Goal: Obtain resource: Obtain resource

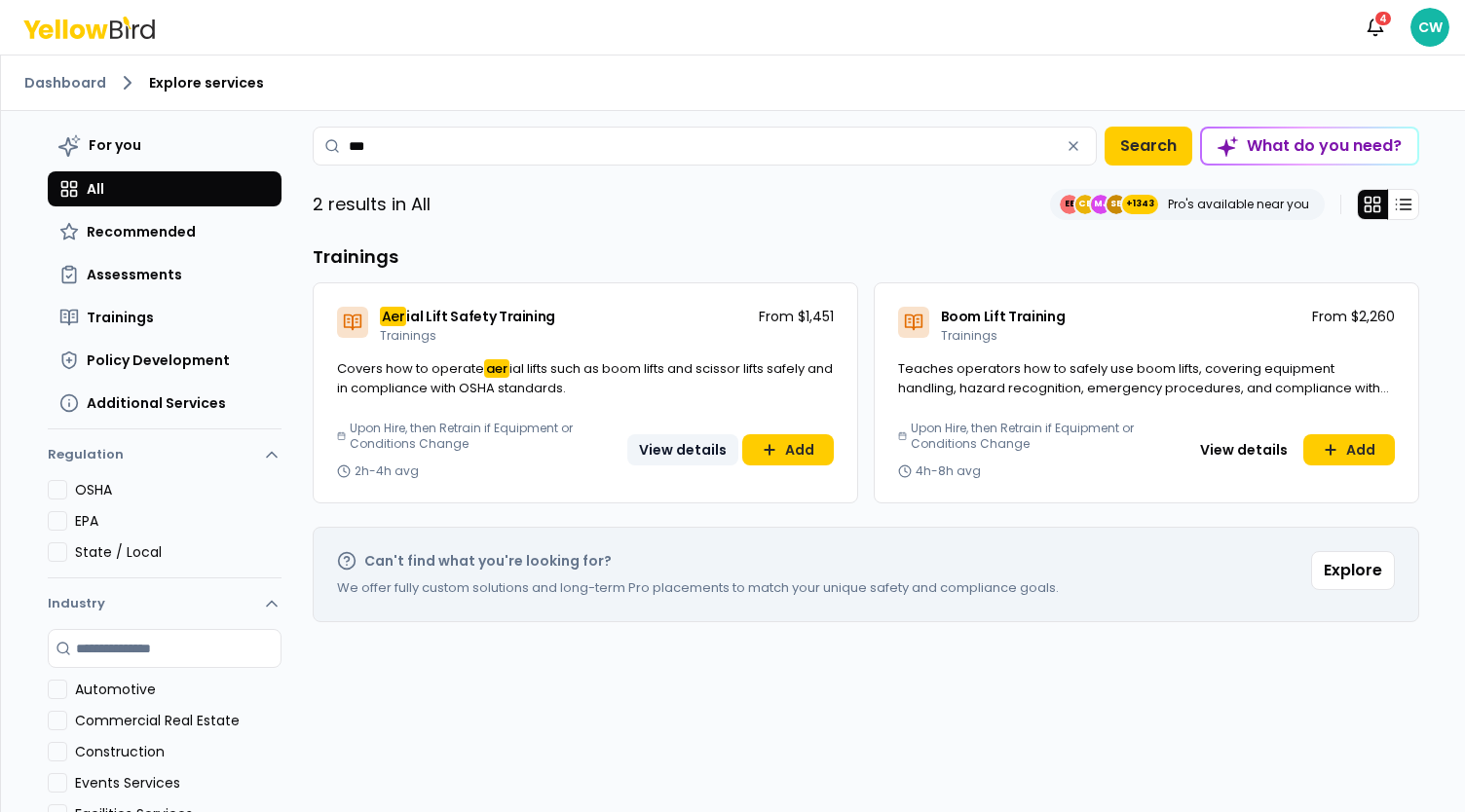
type input "***"
click at [687, 445] on button "View details" at bounding box center [683, 449] width 111 height 31
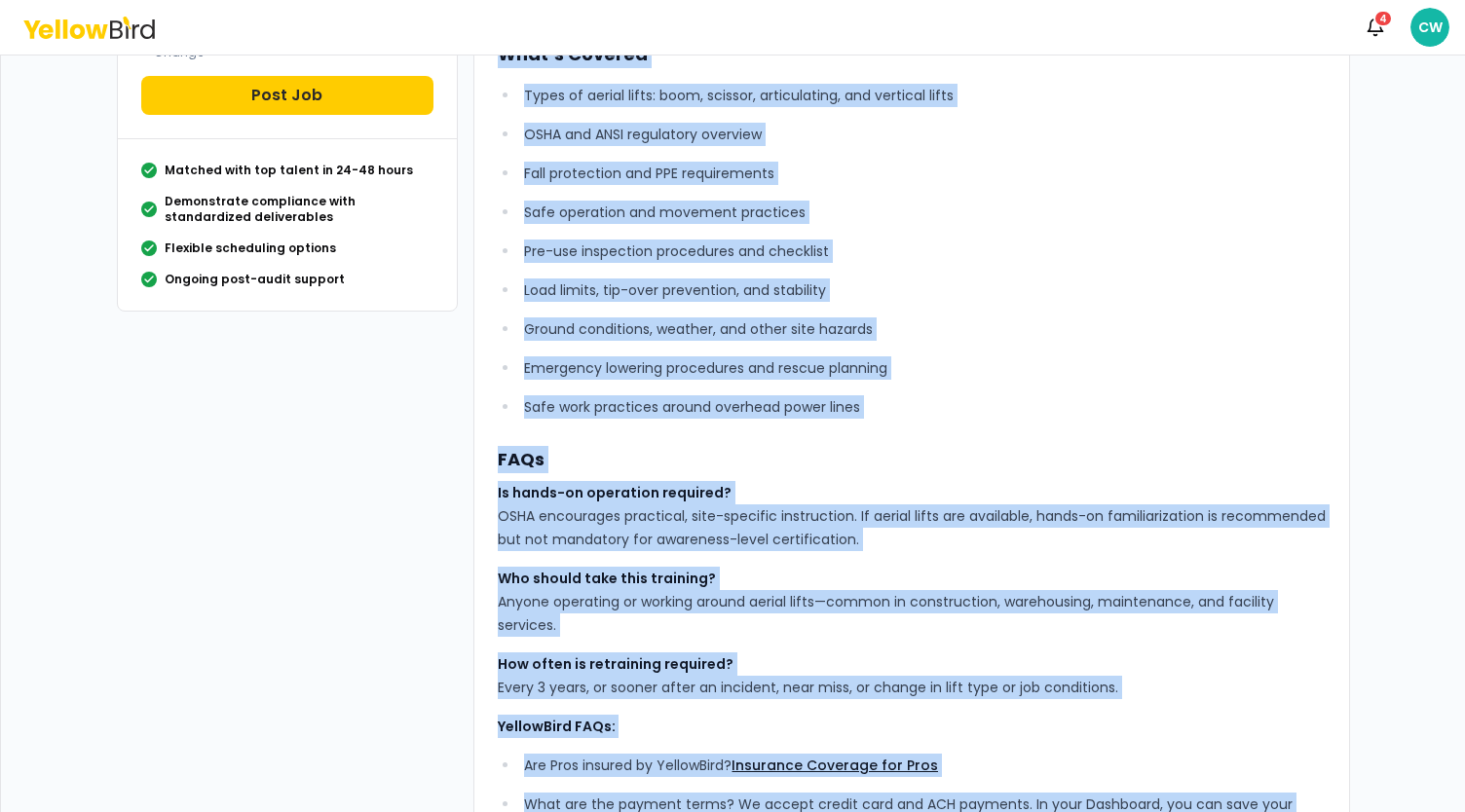
scroll to position [655, 0]
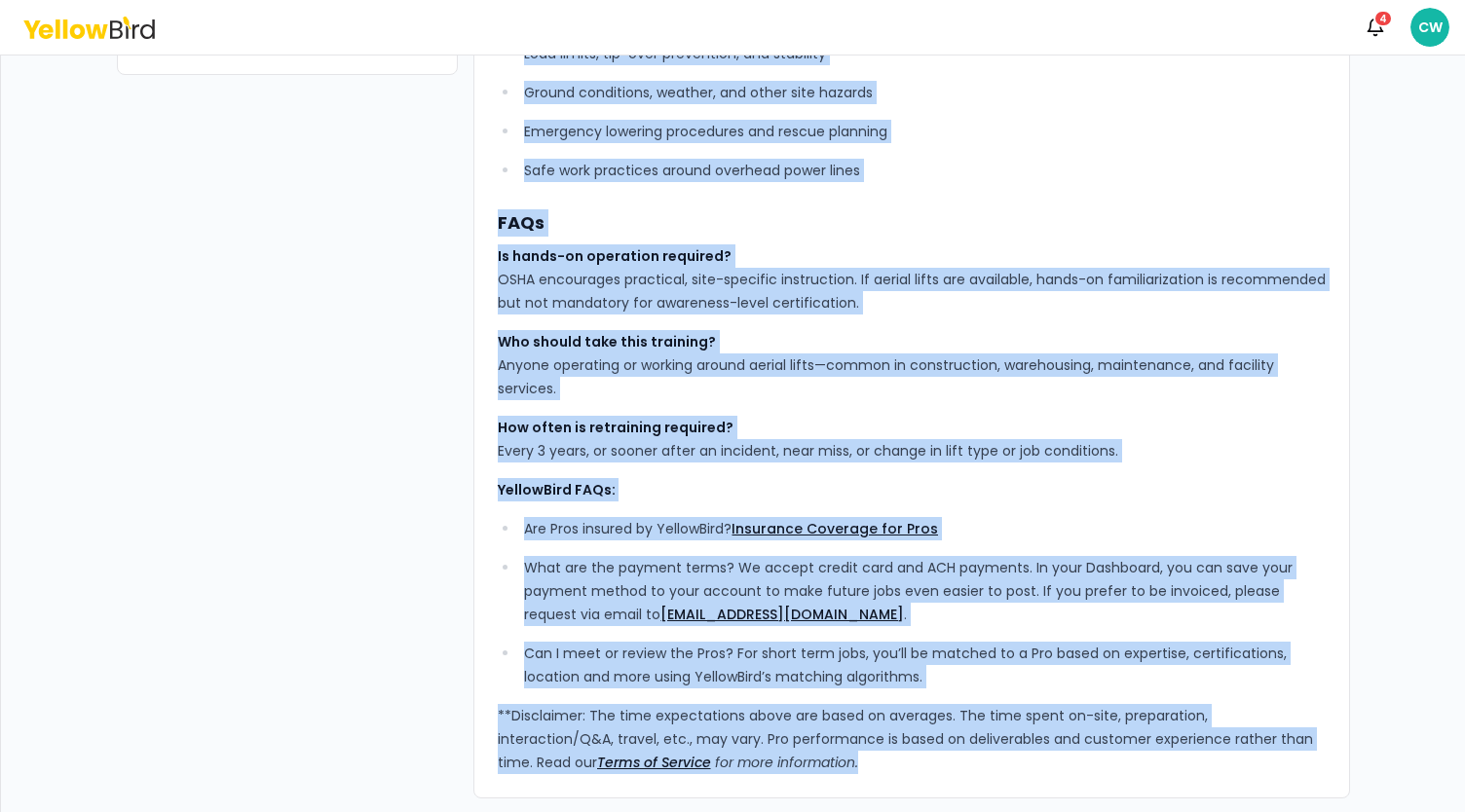
drag, startPoint x: 490, startPoint y: 162, endPoint x: 1024, endPoint y: 756, distance: 798.7
click at [1024, 756] on div "YellowBird’s Aerial Lift Safety Training certifies up to 10 participants in the…" at bounding box center [912, 135] width 828 height 1278
copy div "LoremiPsum’d Sitame Cons Adipis Elitsedd eiusmodte in ut 98 laboreetdolo ma ali…"
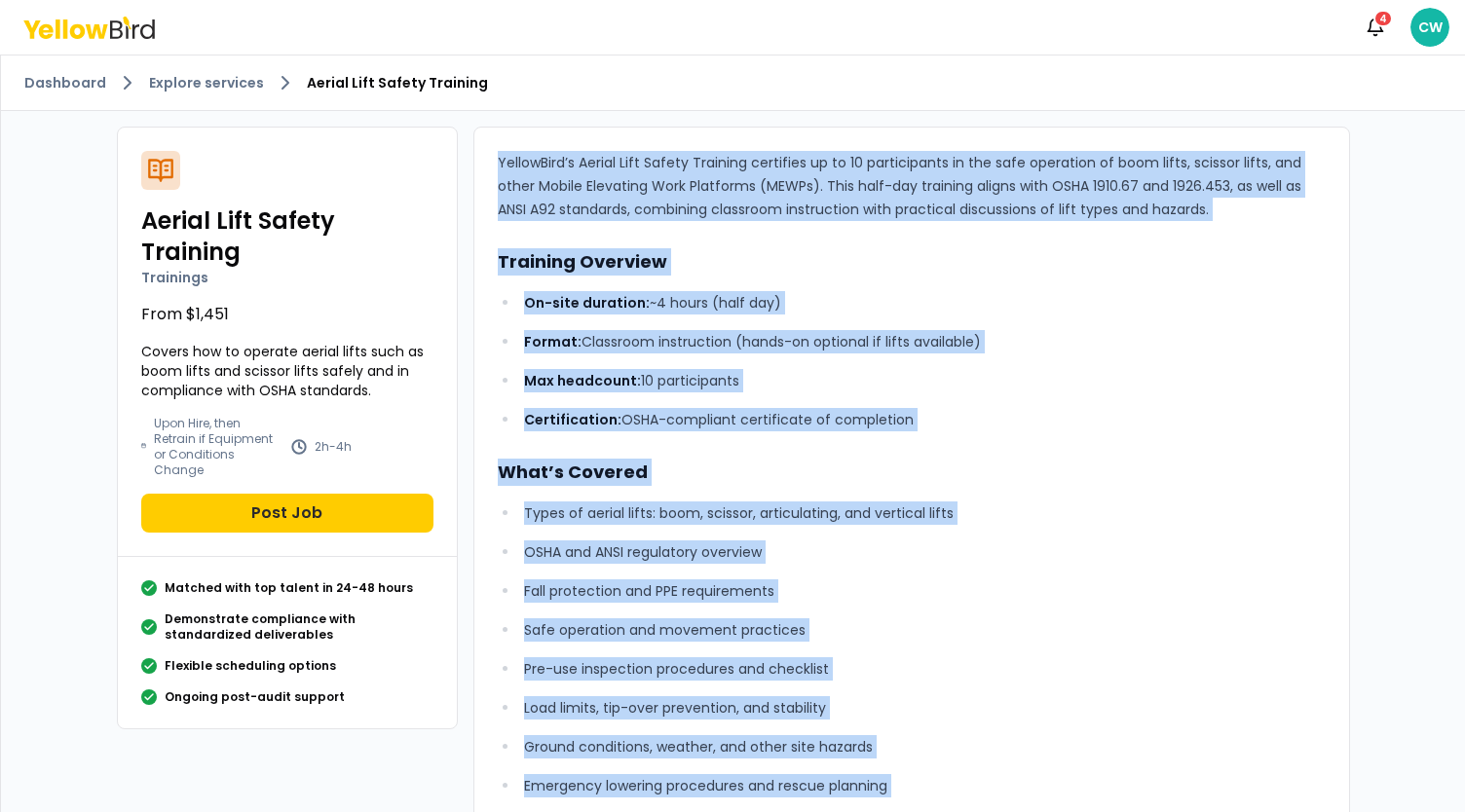
scroll to position [0, 0]
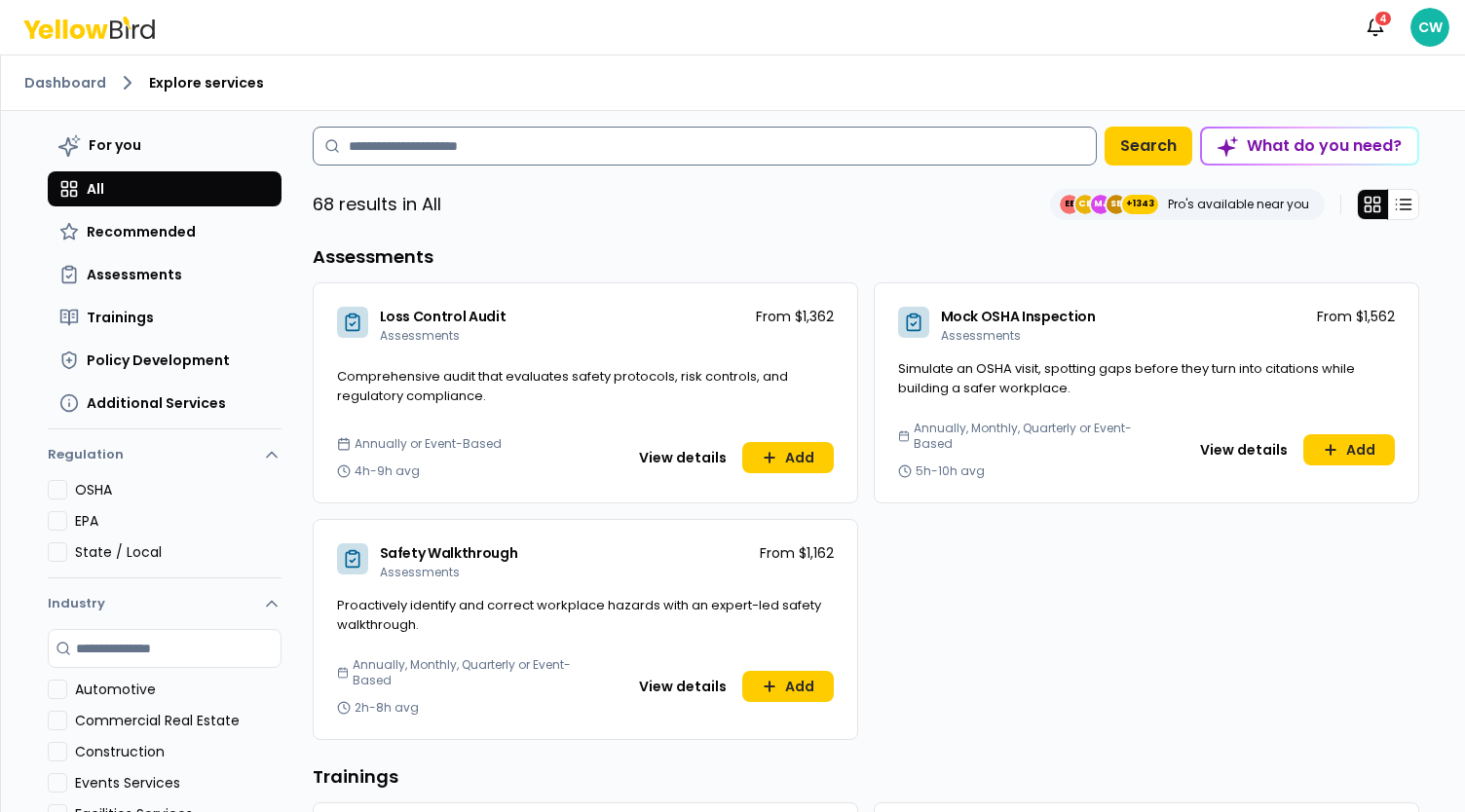
click at [495, 154] on input at bounding box center [705, 145] width 784 height 39
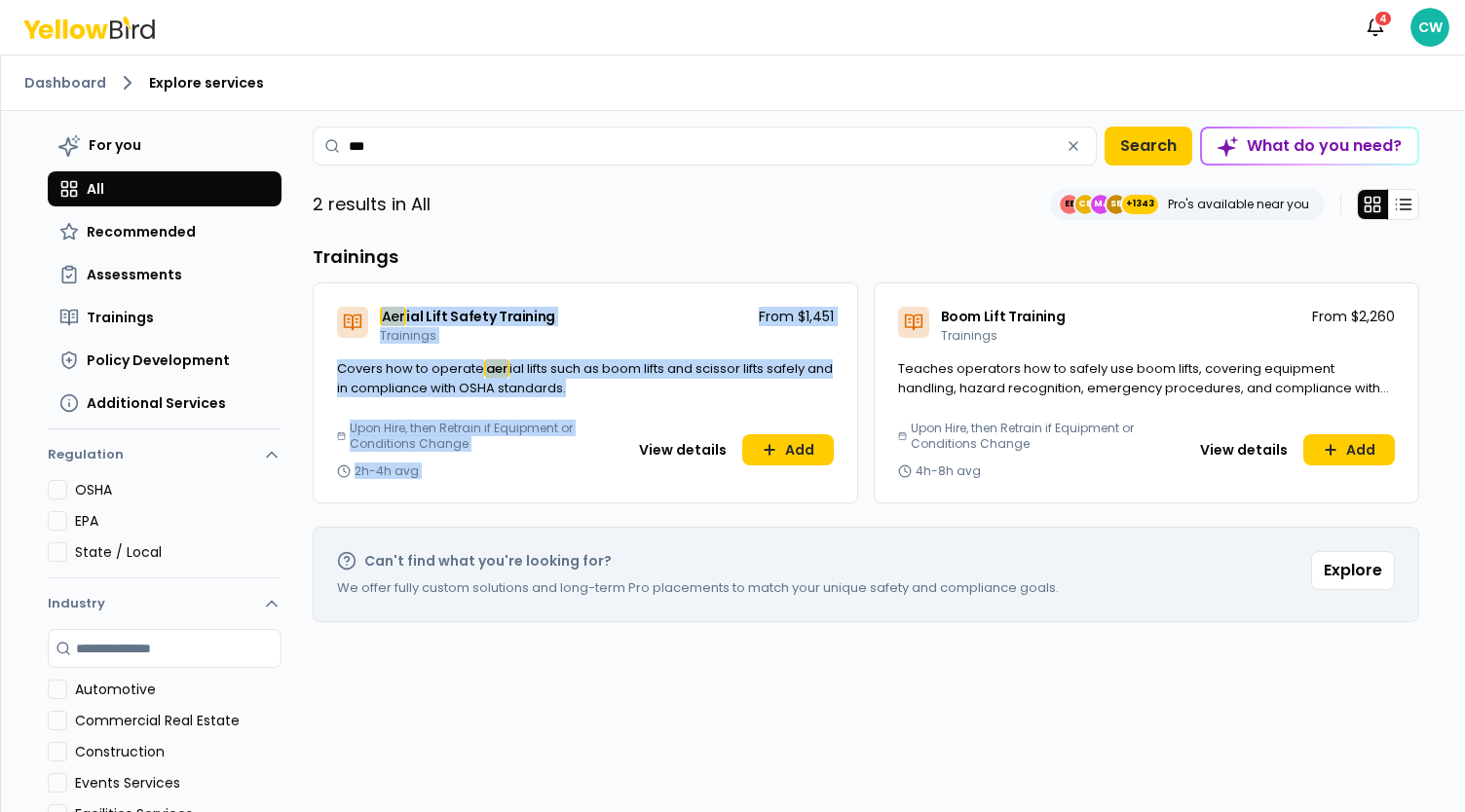
drag, startPoint x: 318, startPoint y: 294, endPoint x: 578, endPoint y: 440, distance: 298.2
click at [578, 440] on div "Aer ial Lift Safety Training Trainings From $1,451 Covers how to operate aer ia…" at bounding box center [585, 393] width 545 height 221
copy div "Aer ial Lift Safety Training Trainings From $1,451 Covers how to operate aer ia…"
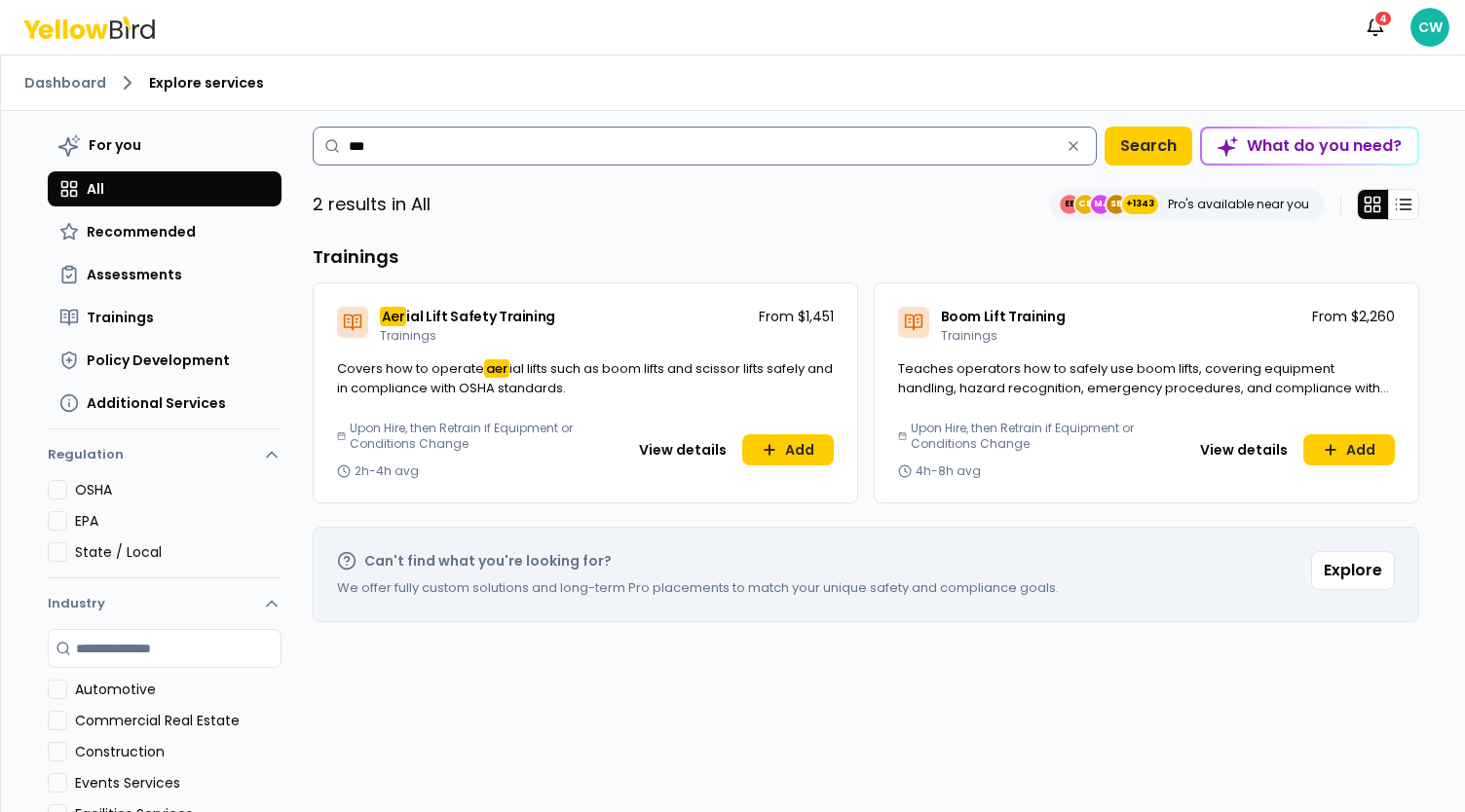
click at [403, 139] on input "***" at bounding box center [705, 145] width 784 height 39
type input "******"
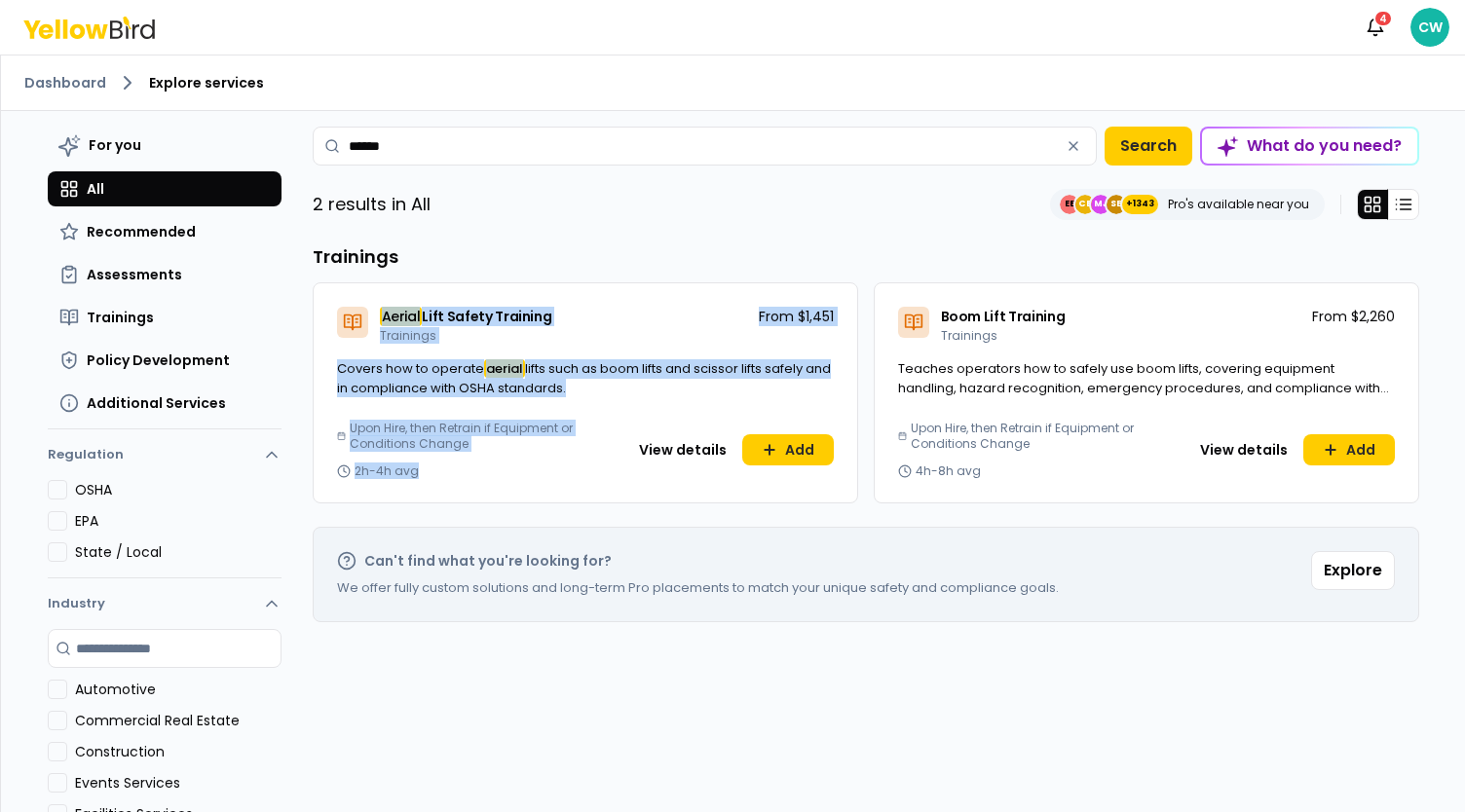
drag, startPoint x: 364, startPoint y: 307, endPoint x: 439, endPoint y: 484, distance: 192.2
click at [439, 484] on div "Aerial Lift Safety Training Trainings From $1,451 Covers how to operate aerial …" at bounding box center [585, 393] width 545 height 221
copy div "Aerial Lift Safety Training Trainings From $1,451 Covers how to operate aerial …"
